Goal: Information Seeking & Learning: Learn about a topic

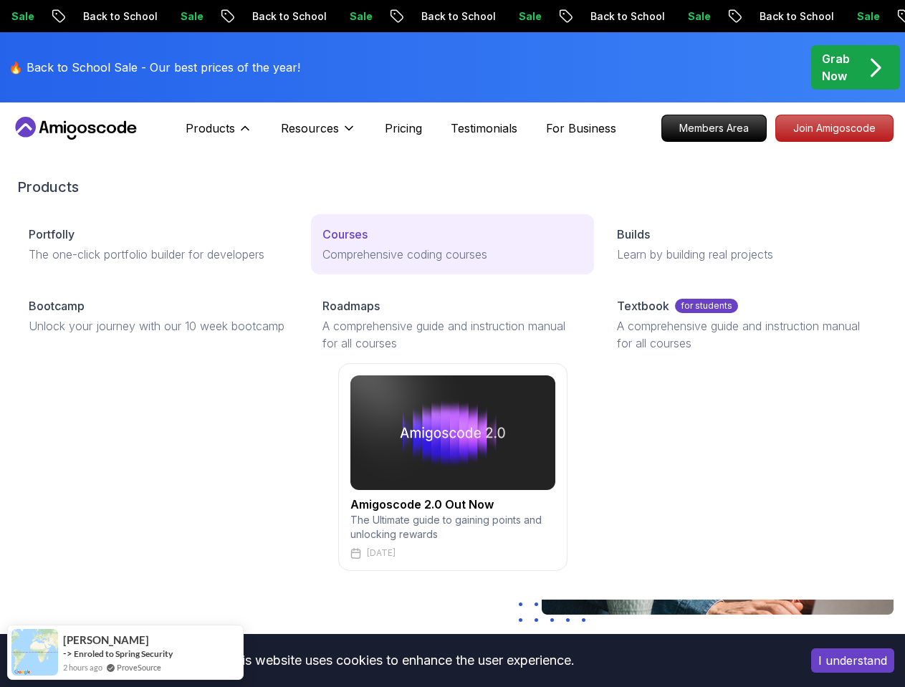
click at [340, 252] on p "Comprehensive coding courses" at bounding box center [451, 254] width 259 height 17
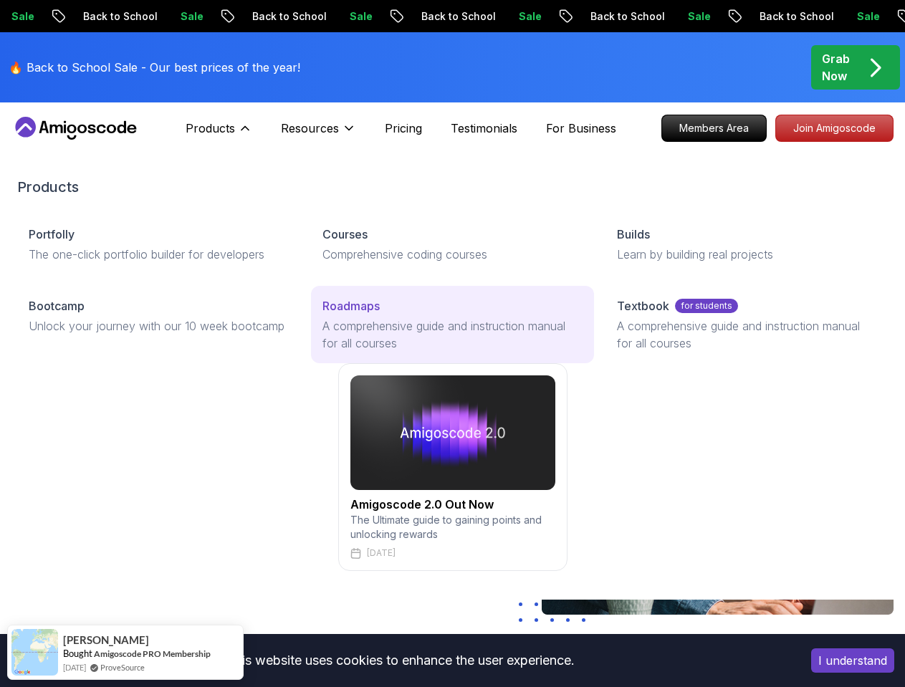
click at [382, 325] on p "A comprehensive guide and instruction manual for all courses" at bounding box center [451, 334] width 259 height 34
